Goal: Find specific page/section: Find specific page/section

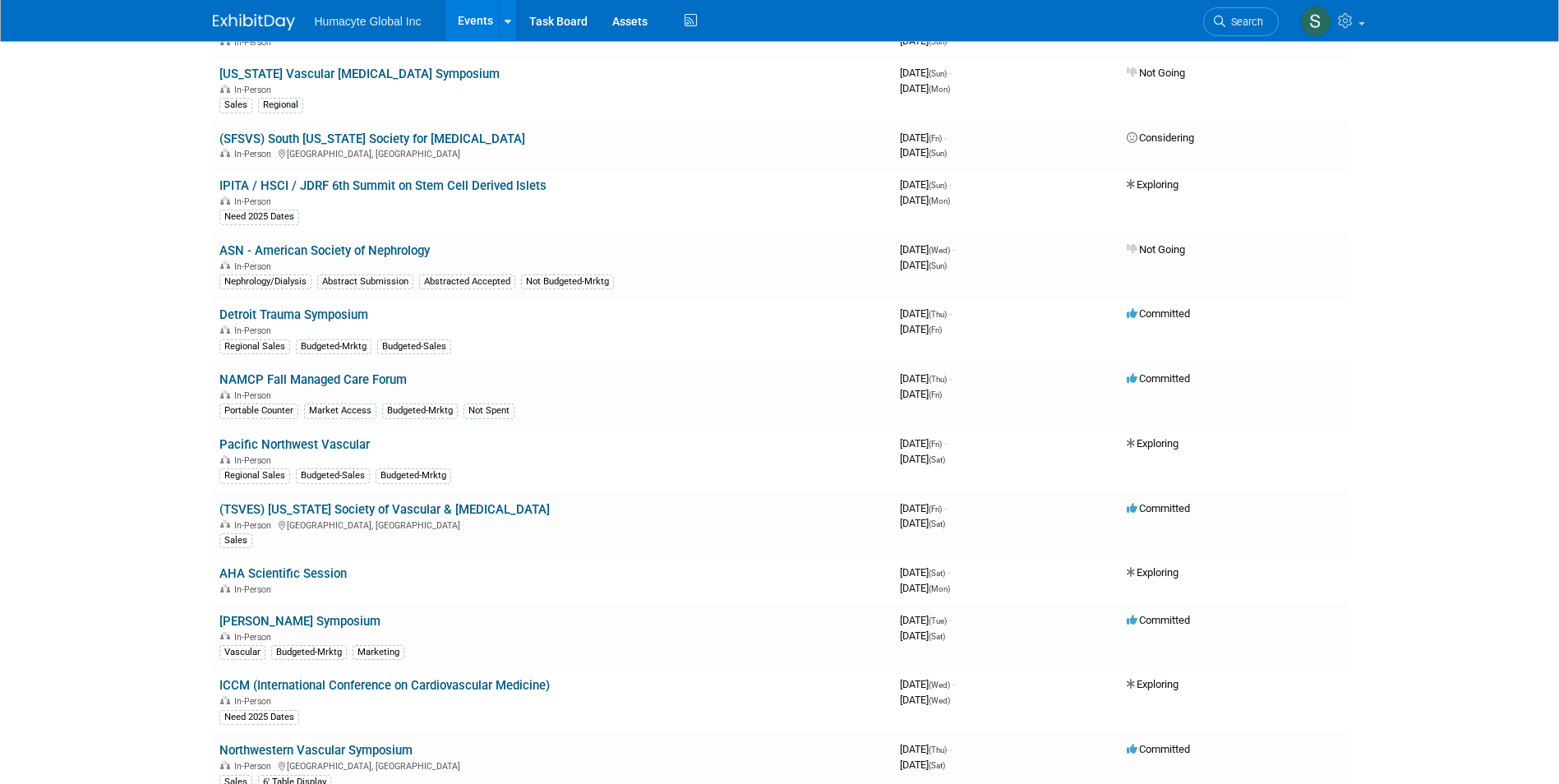
click at [481, 21] on link "Events" at bounding box center [475, 20] width 60 height 41
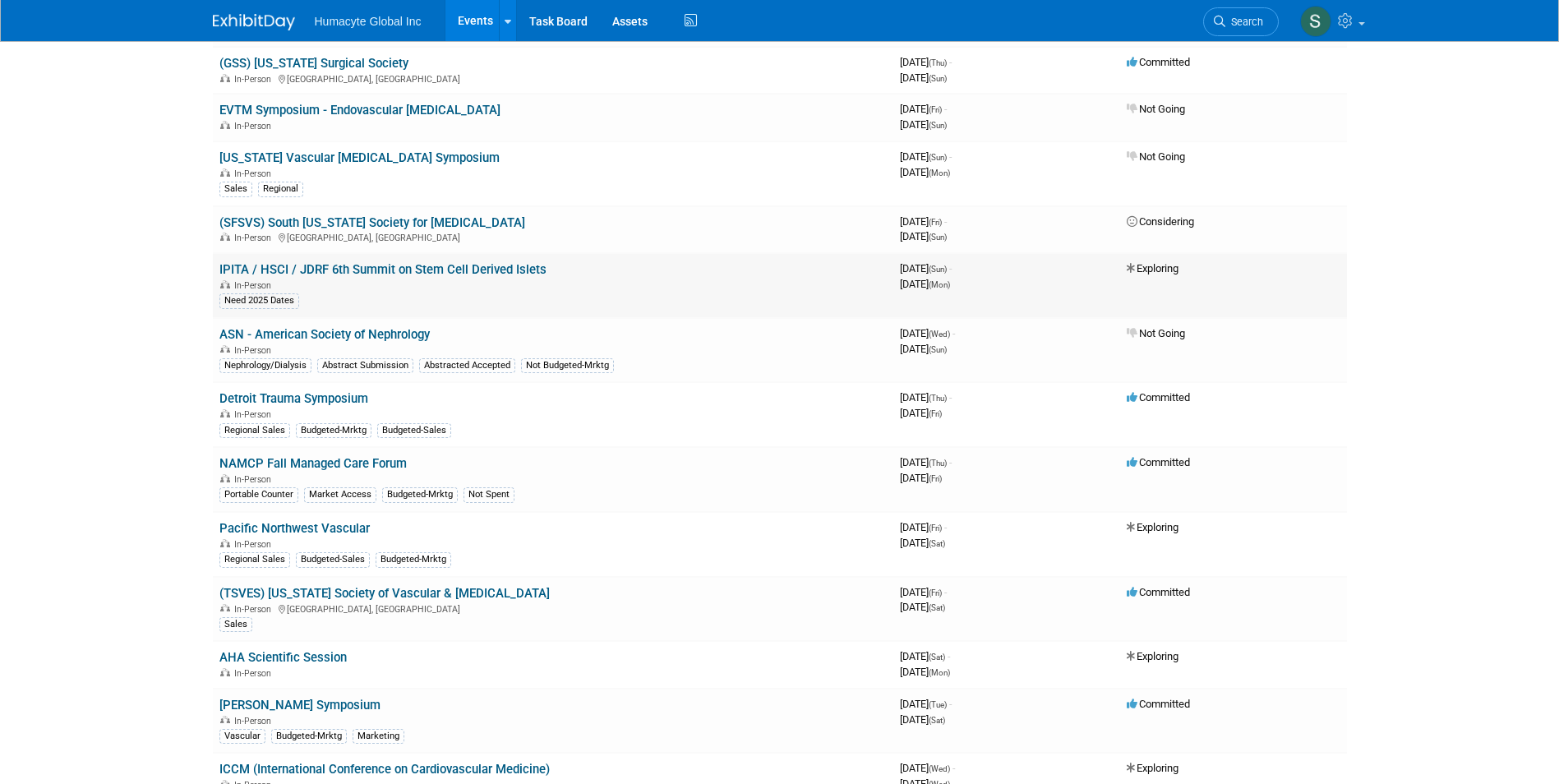
scroll to position [1068, 0]
click at [314, 698] on link "[PERSON_NAME] Symposium" at bounding box center [300, 703] width 161 height 15
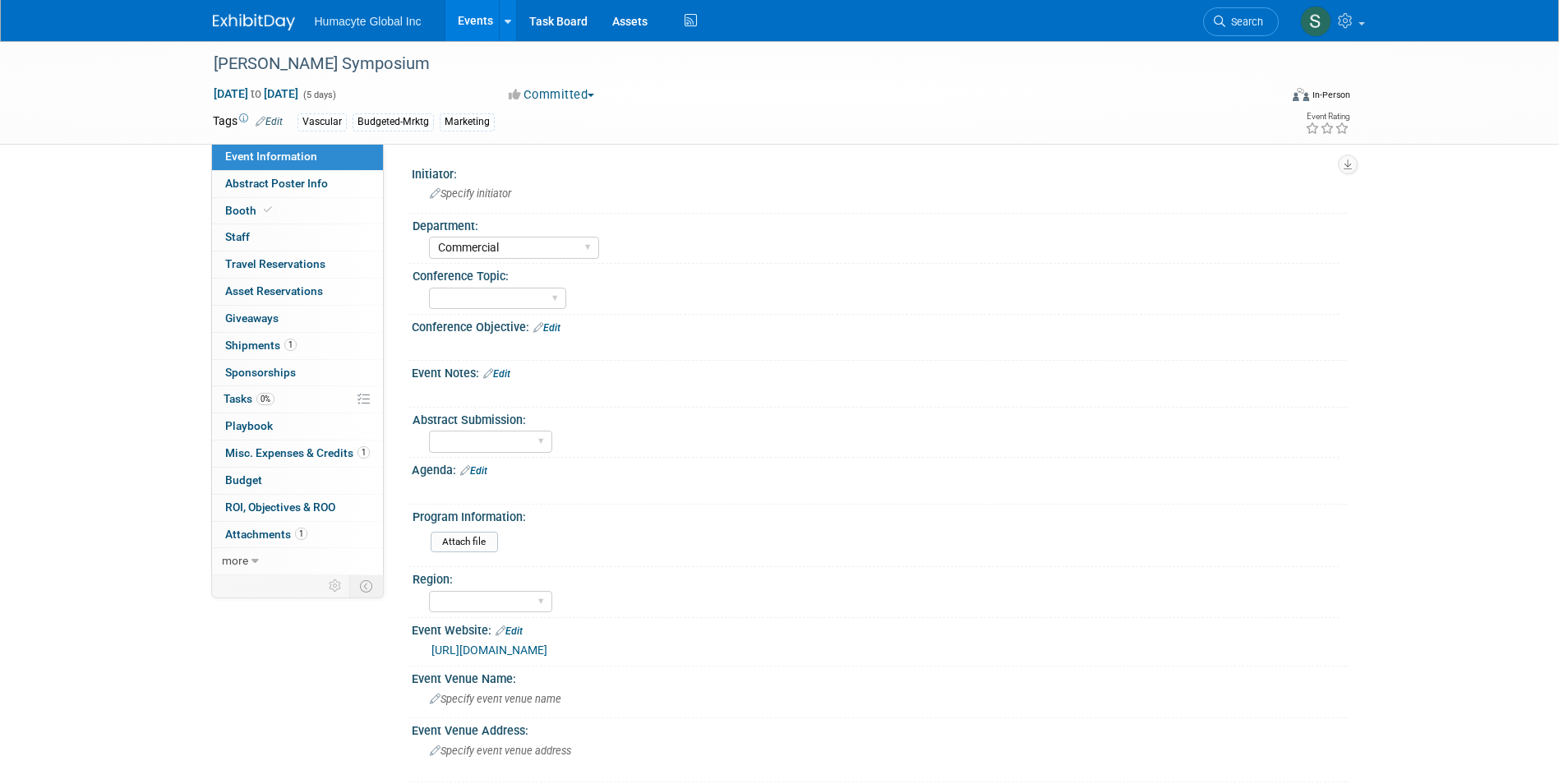
select select "Commercial"
